Goal: Information Seeking & Learning: Learn about a topic

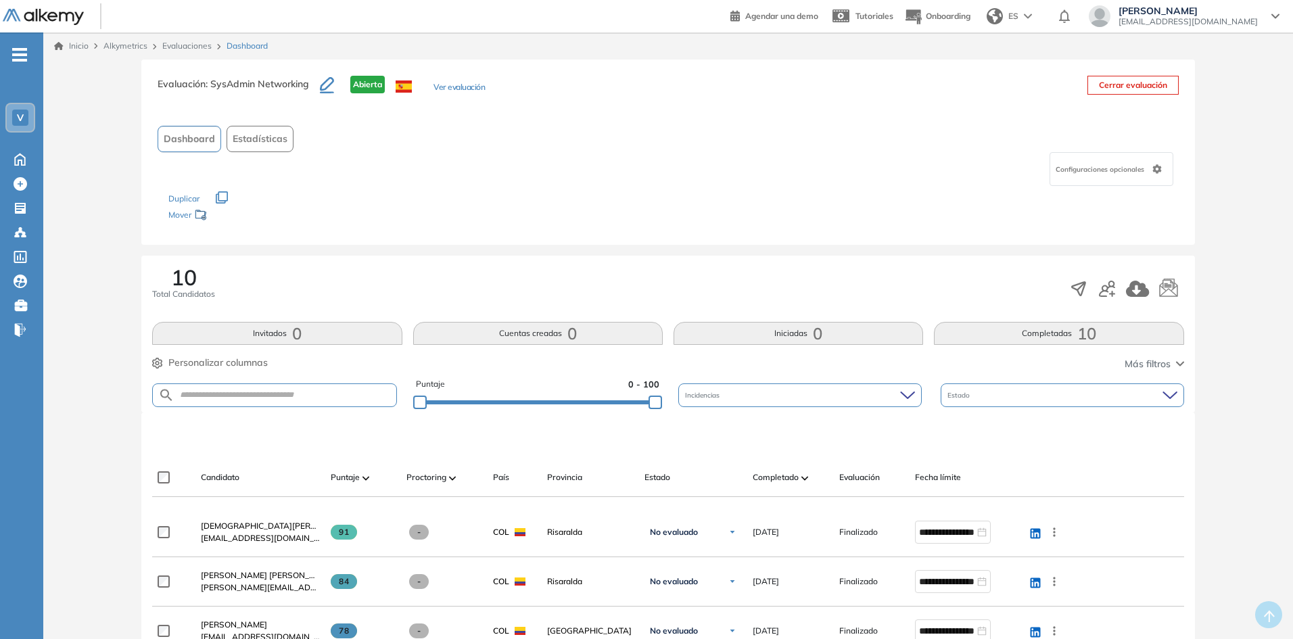
click at [188, 45] on link "Evaluaciones" at bounding box center [186, 46] width 49 height 10
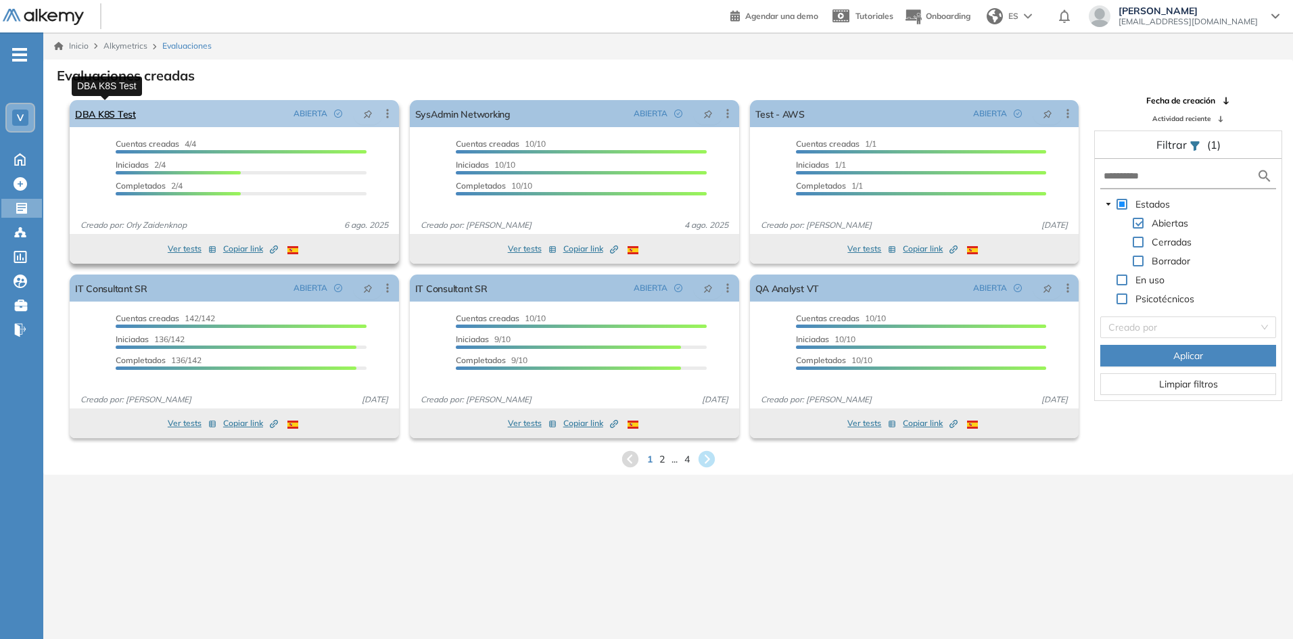
click at [103, 113] on link "DBA K8S Test" at bounding box center [105, 113] width 61 height 27
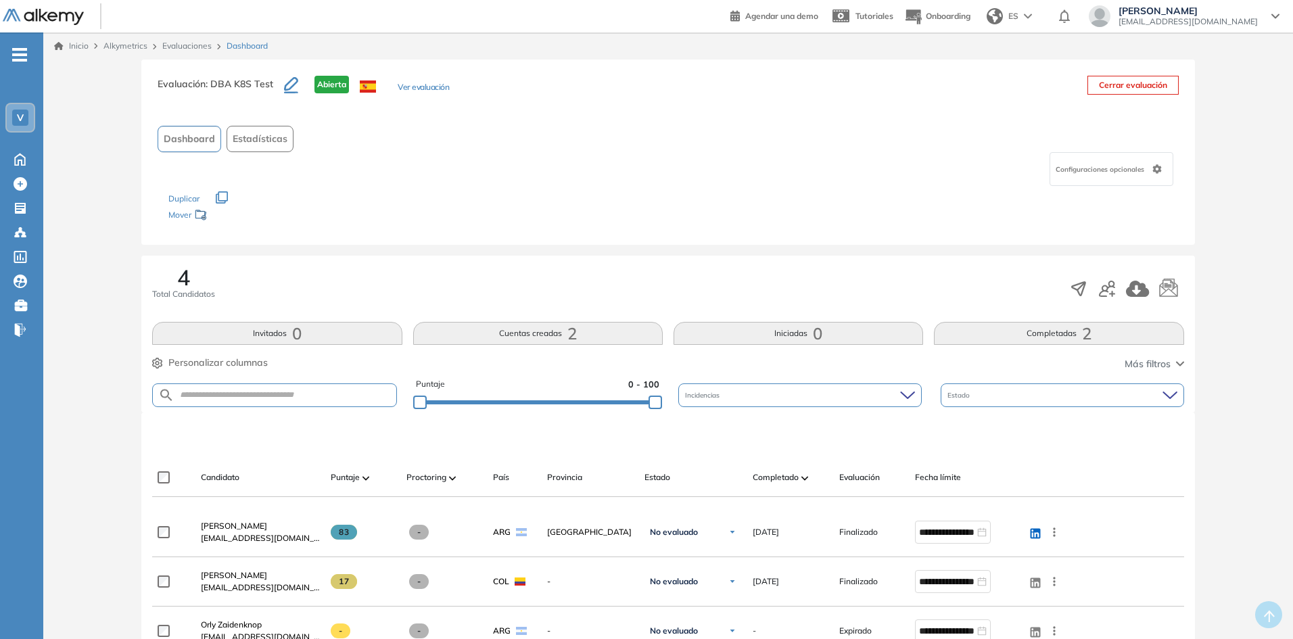
scroll to position [135, 0]
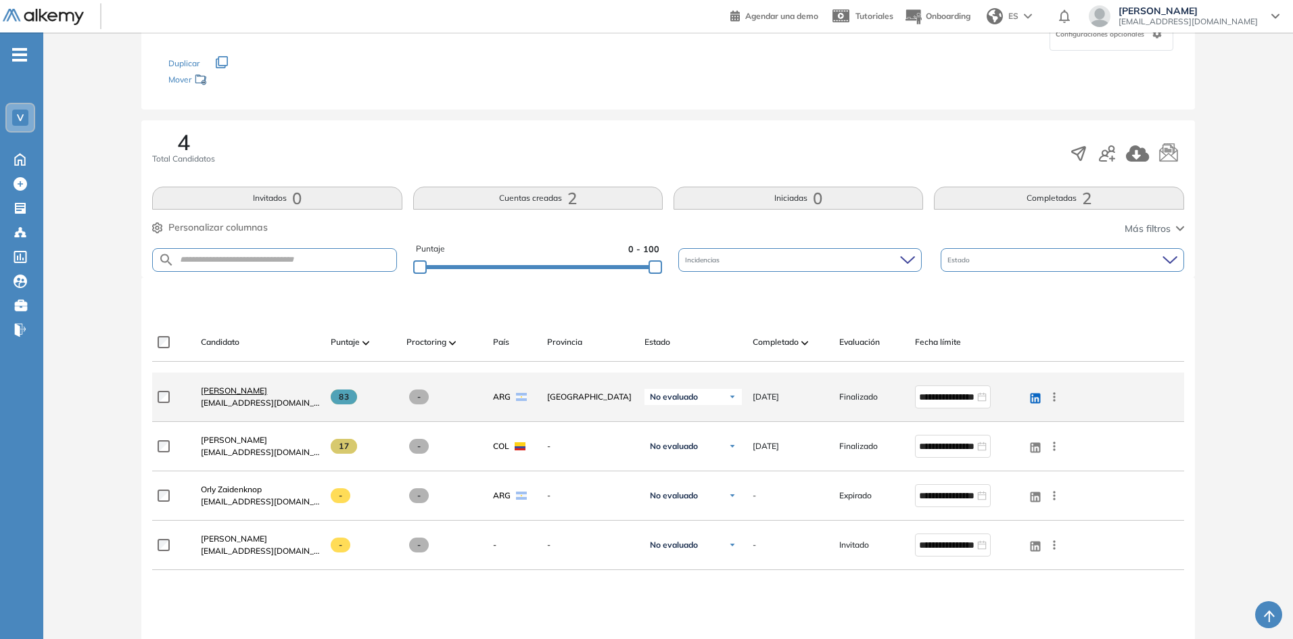
click at [228, 392] on span "[PERSON_NAME]" at bounding box center [234, 390] width 66 height 10
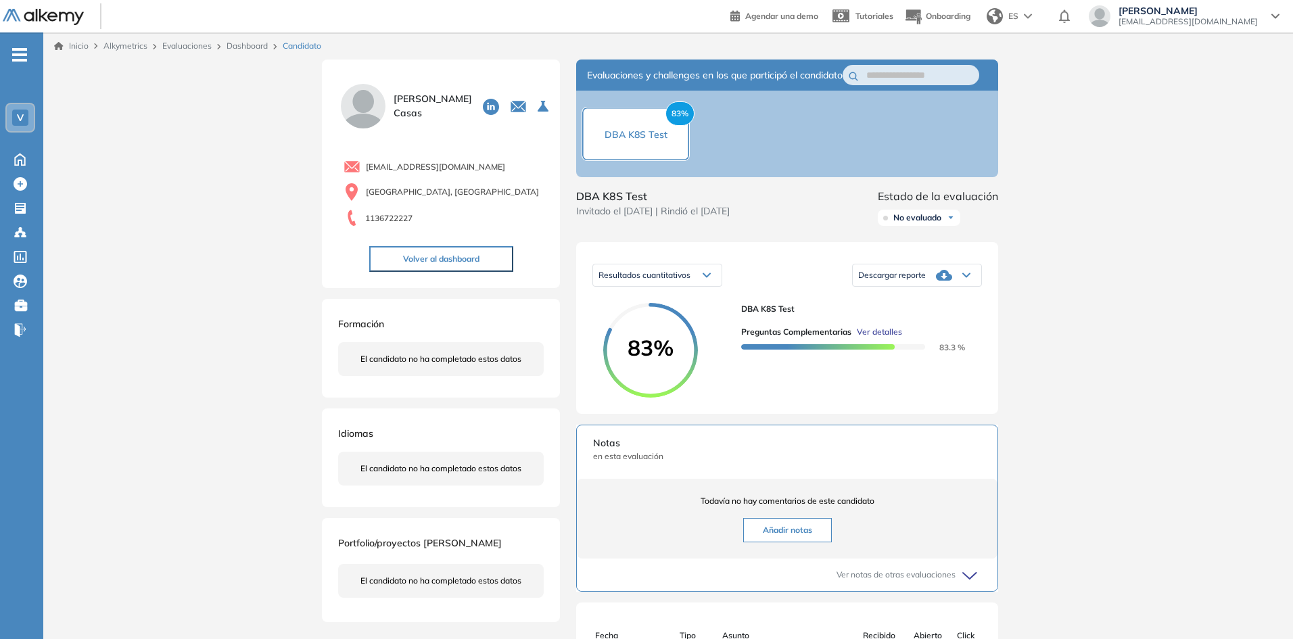
click at [881, 338] on span "Ver detalles" at bounding box center [879, 332] width 45 height 12
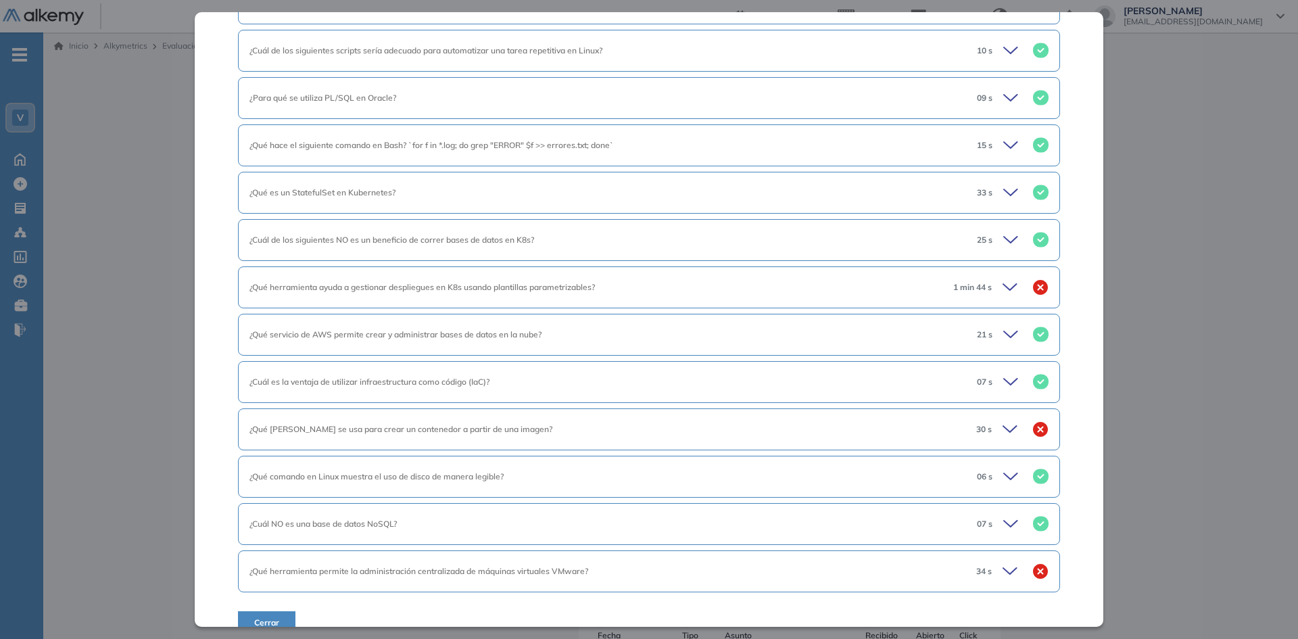
scroll to position [705, 0]
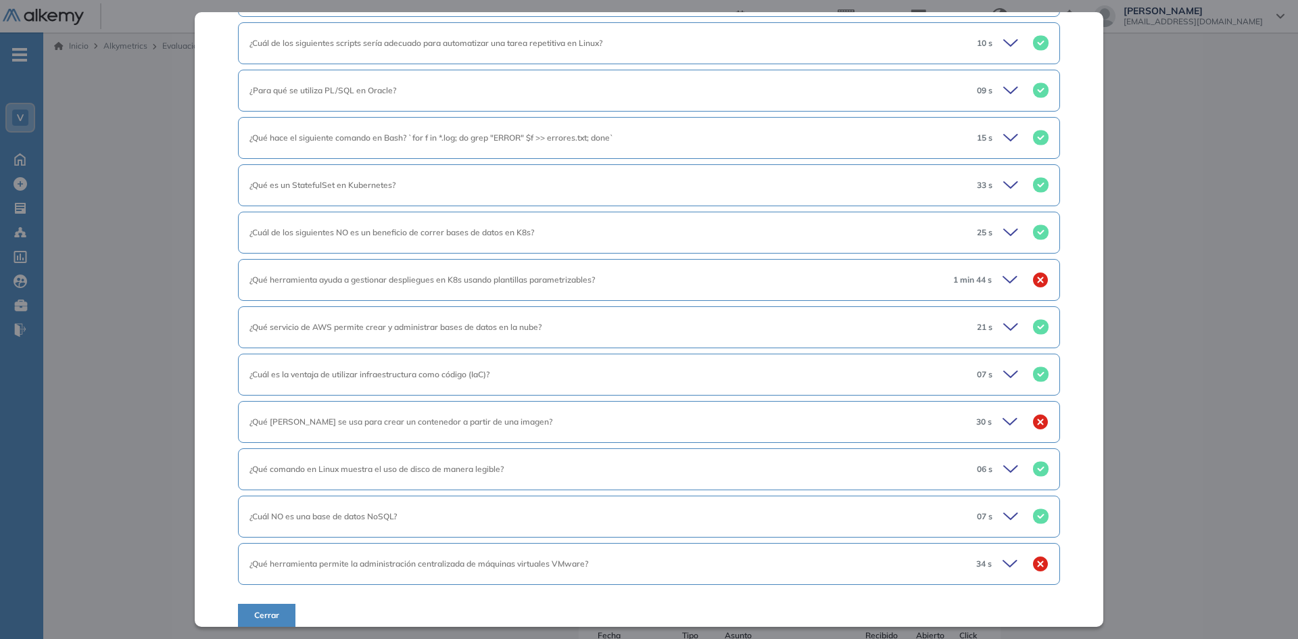
click at [611, 611] on div "¿Cuál es la finalidad de un tablespace en Oracle? 1 min 10 s ¿Cuál es la finali…" at bounding box center [649, 39] width 822 height 1175
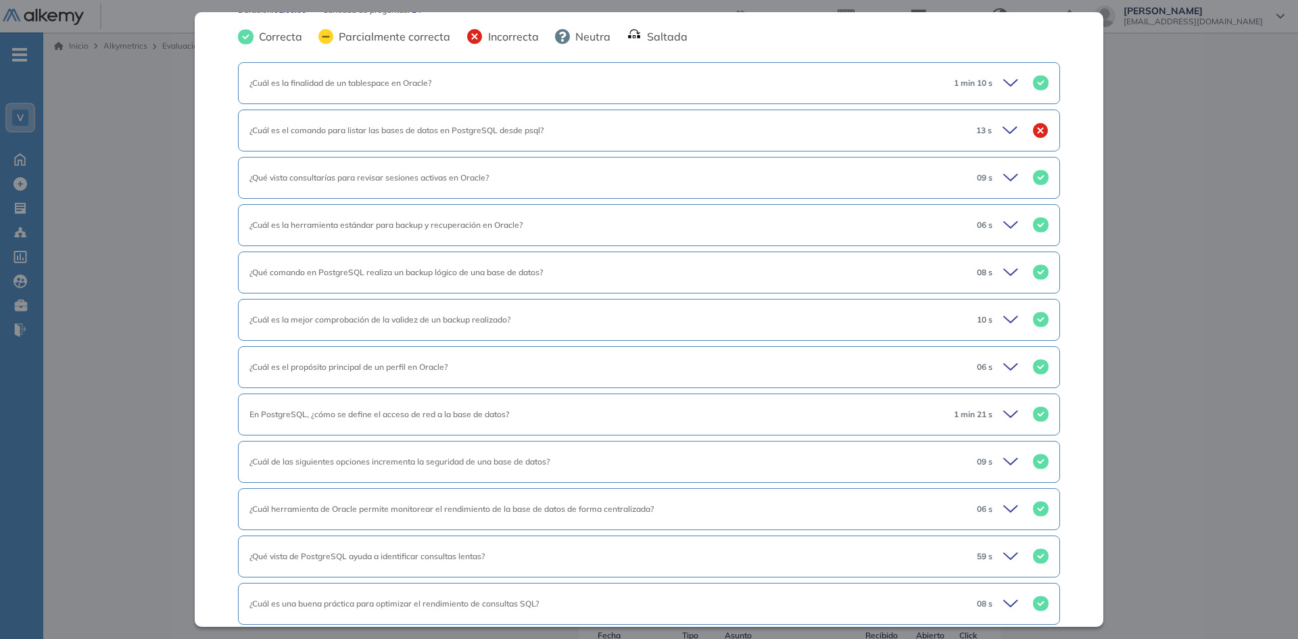
scroll to position [97, 0]
click at [1074, 405] on div "Preguntas complementarias Preguntas personalizadas Resumen del Test: En esta se…" at bounding box center [649, 319] width 909 height 614
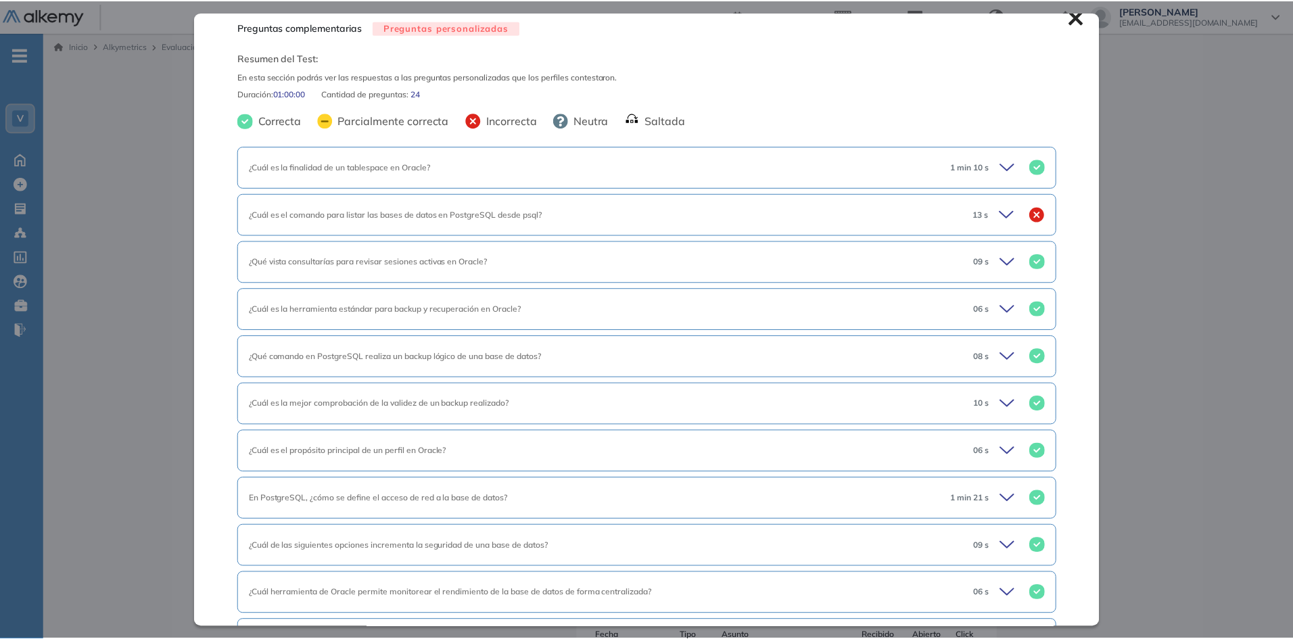
scroll to position [0, 0]
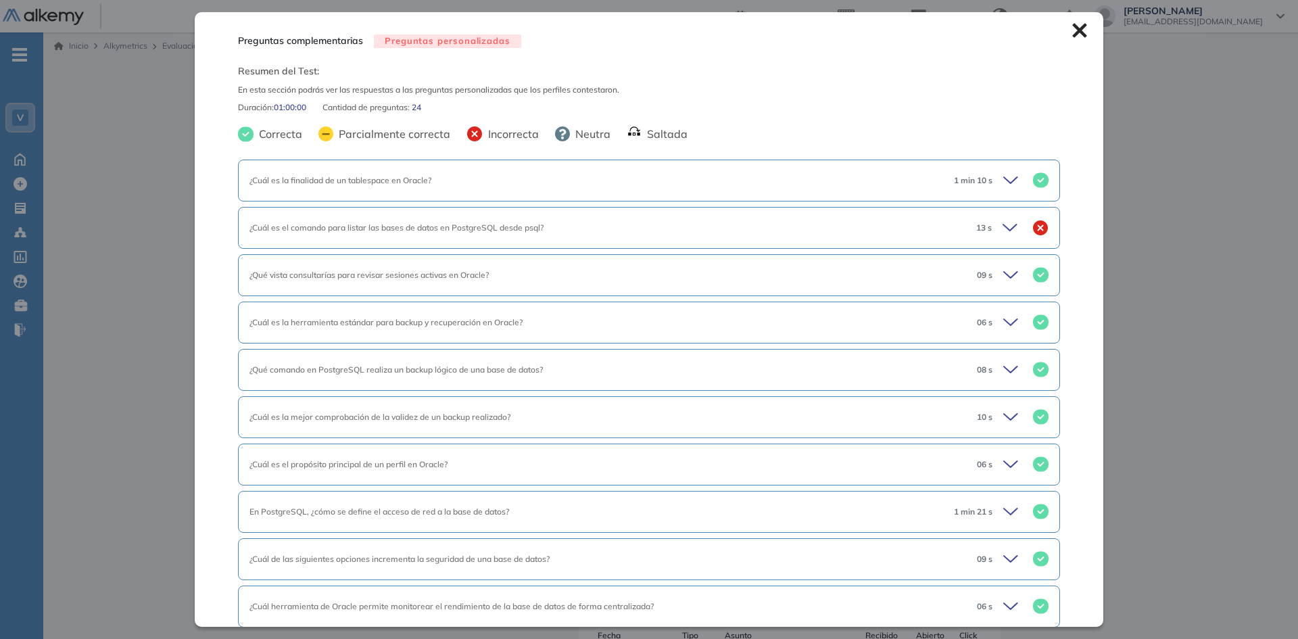
click at [139, 132] on div "Inicio Alkymetrics Evaluaciones Dashboard Candidato Preguntas complementarias P…" at bounding box center [670, 434] width 1255 height 805
